Goal: Task Accomplishment & Management: Manage account settings

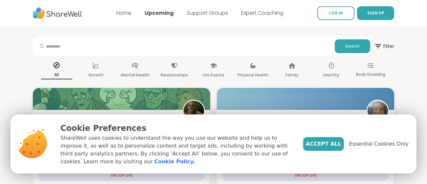
click at [376, 148] on span "Essential Cookies Only" at bounding box center [378, 144] width 59 height 8
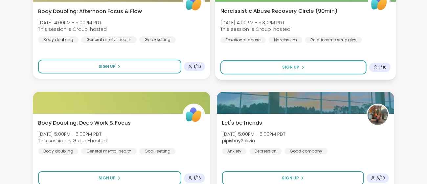
scroll to position [1974, 0]
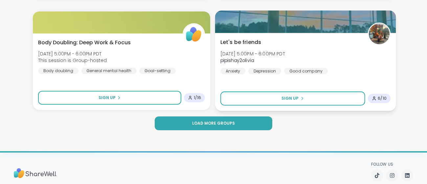
click at [373, 60] on div "Let's be friends Sun, Oct 12 | 5:00PM - 6:00PM PDT pipishay2olivia Anxiety Depr…" at bounding box center [305, 56] width 170 height 36
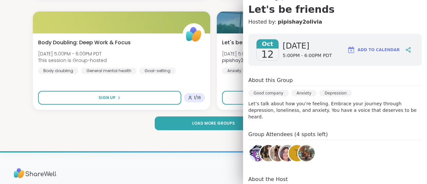
scroll to position [114, 0]
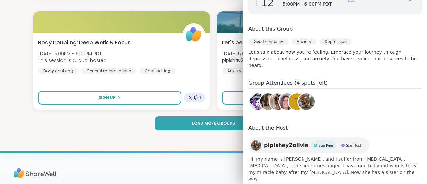
click at [289, 100] on link "t" at bounding box center [297, 102] width 18 height 18
click at [283, 95] on img at bounding box center [287, 102] width 16 height 16
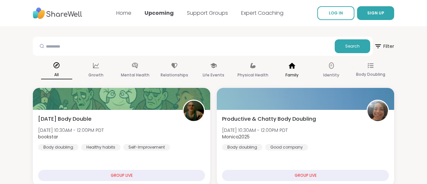
click at [295, 73] on p "Family" at bounding box center [291, 75] width 13 height 8
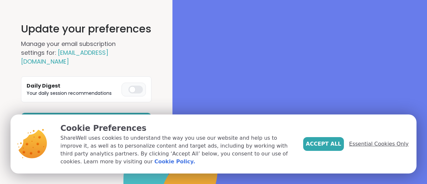
click at [373, 145] on span "Essential Cookies Only" at bounding box center [378, 144] width 59 height 8
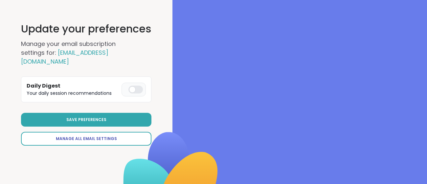
click at [86, 136] on span "Manage All Email Settings" at bounding box center [86, 139] width 61 height 6
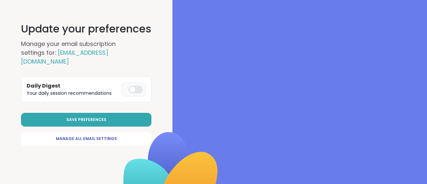
click at [138, 86] on label at bounding box center [133, 90] width 24 height 14
click at [117, 115] on button "Save Preferences" at bounding box center [86, 120] width 130 height 14
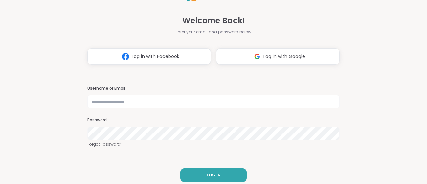
scroll to position [10, 0]
